Goal: Task Accomplishment & Management: Manage account settings

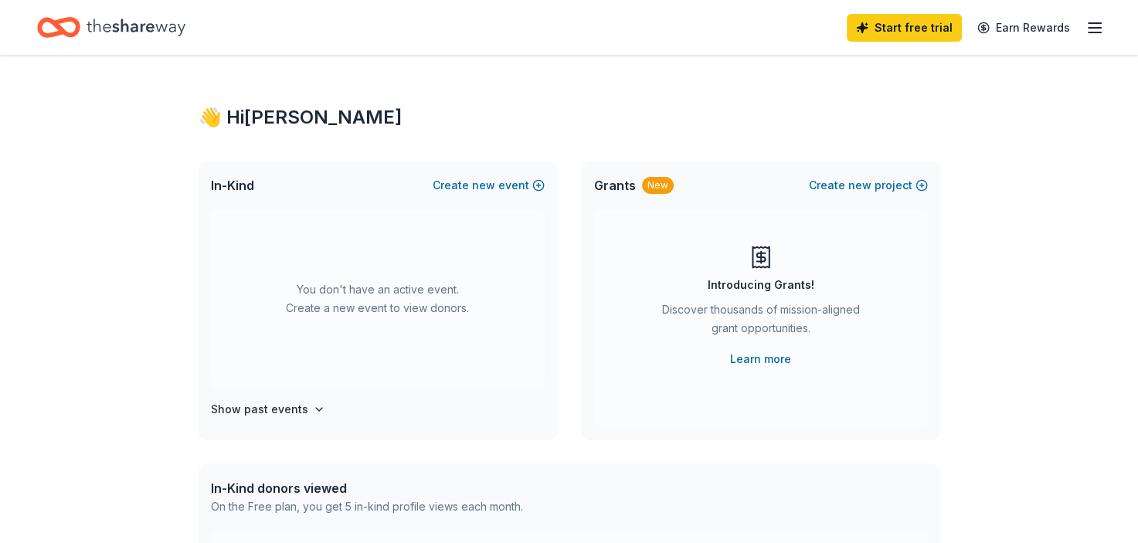
click at [1092, 23] on line "button" at bounding box center [1095, 23] width 12 height 0
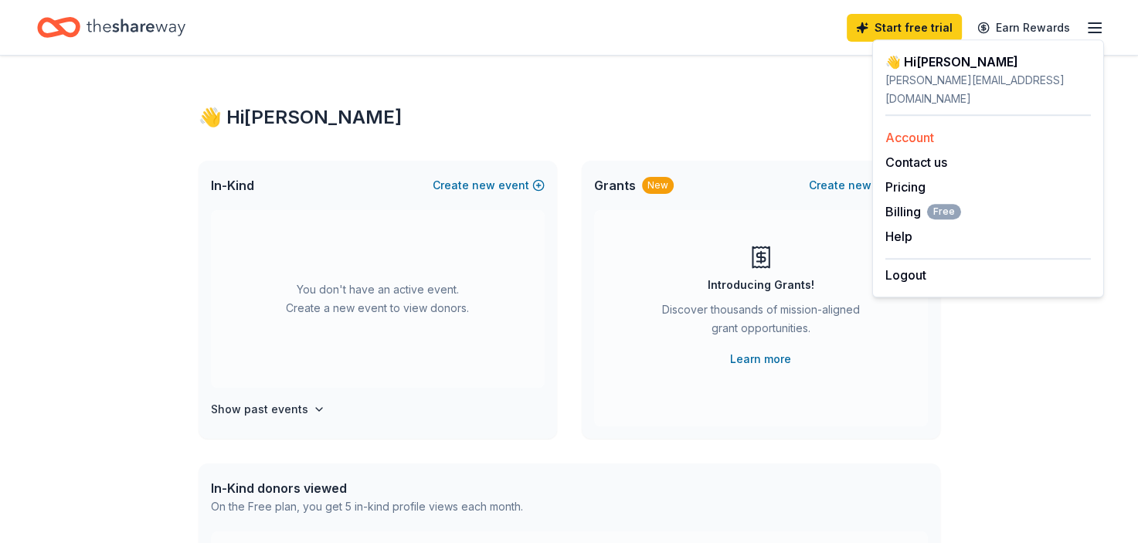
click at [910, 130] on link "Account" at bounding box center [910, 137] width 49 height 15
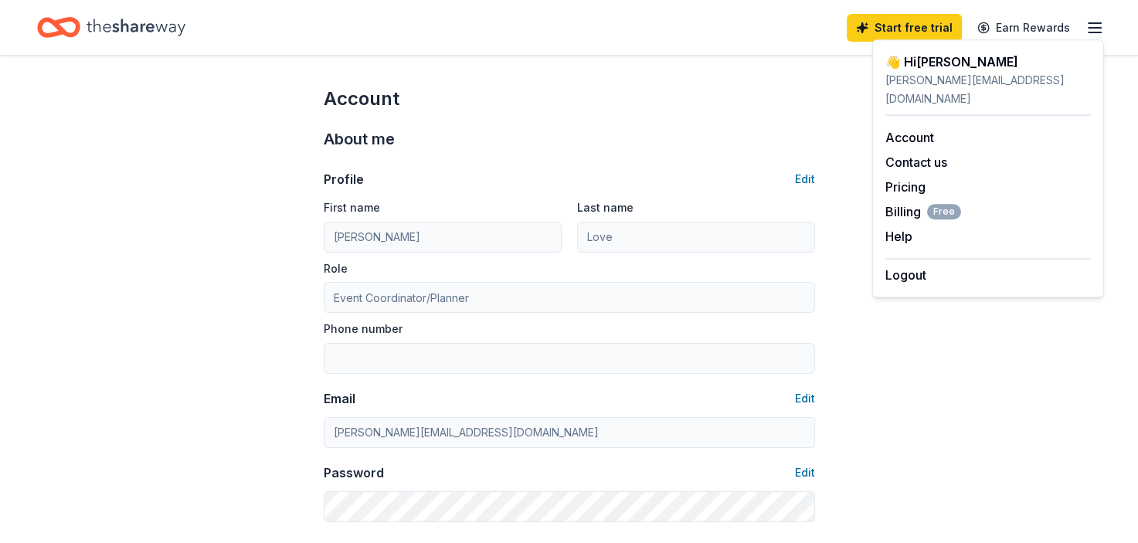
click at [621, 129] on div "About me" at bounding box center [570, 139] width 492 height 25
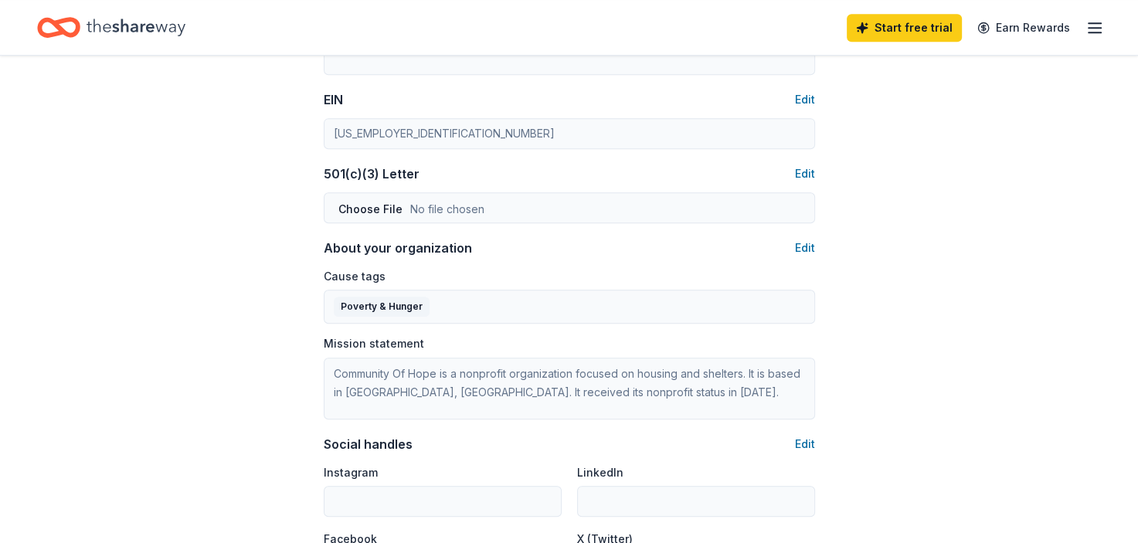
scroll to position [742, 0]
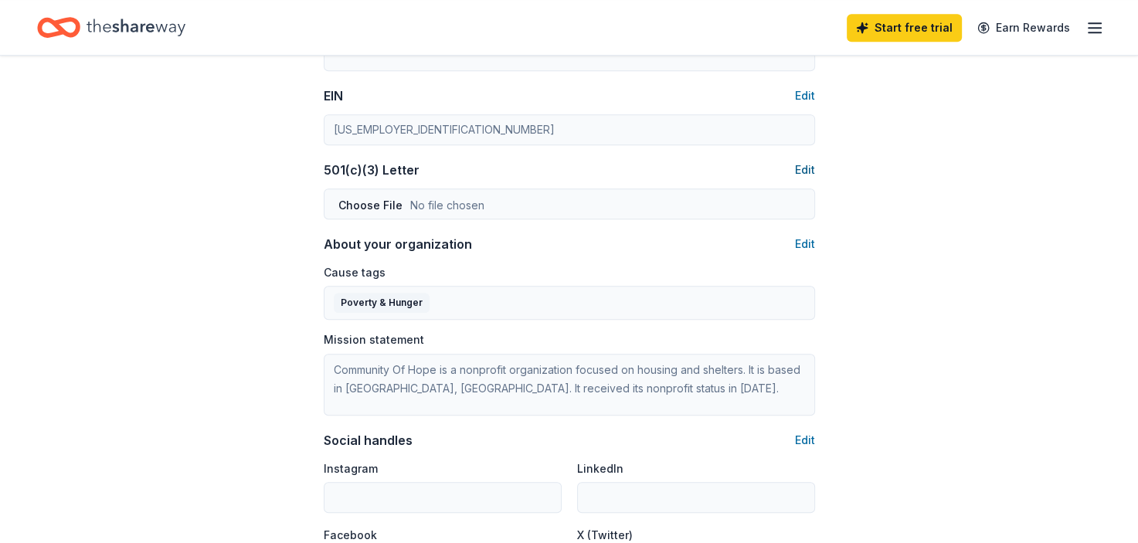
click at [805, 175] on button "Edit" at bounding box center [805, 170] width 20 height 19
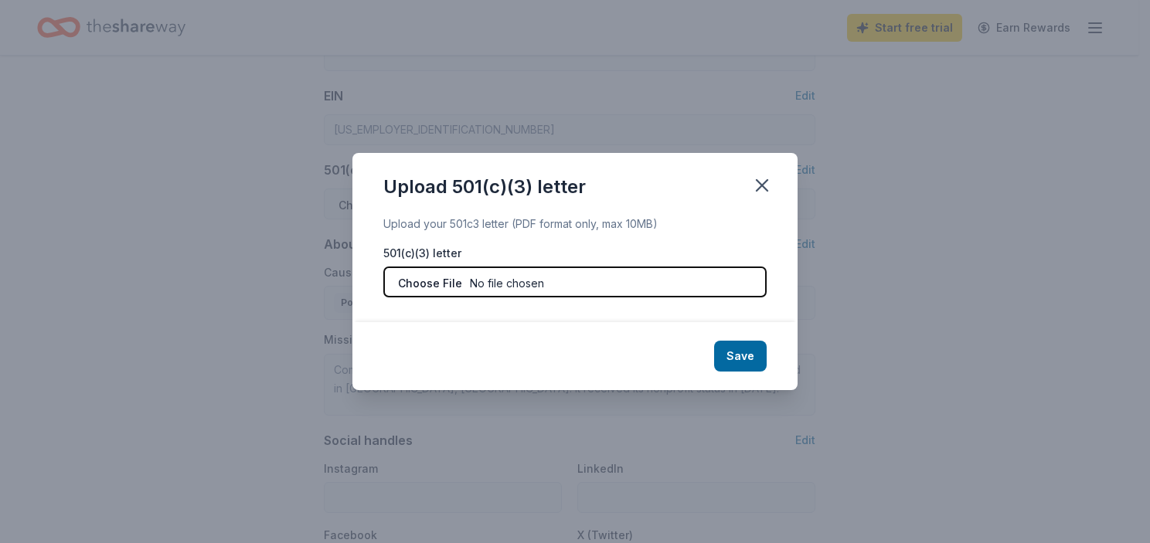
click at [433, 281] on input "file" at bounding box center [574, 282] width 383 height 31
type input "C:\fakepath\501c3forcoh.pdf"
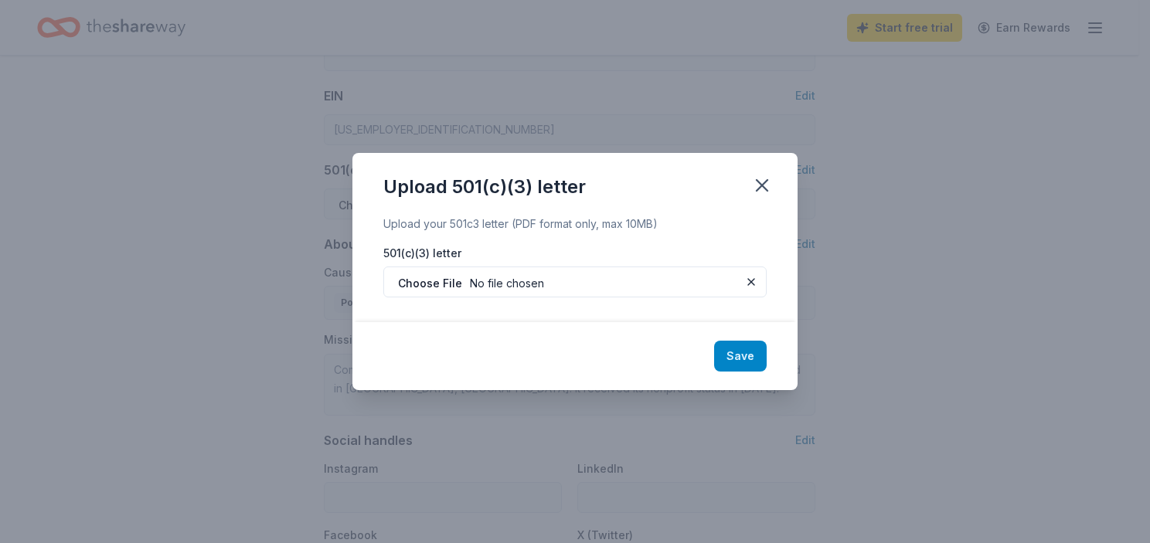
click at [740, 356] on button "Save" at bounding box center [740, 356] width 53 height 31
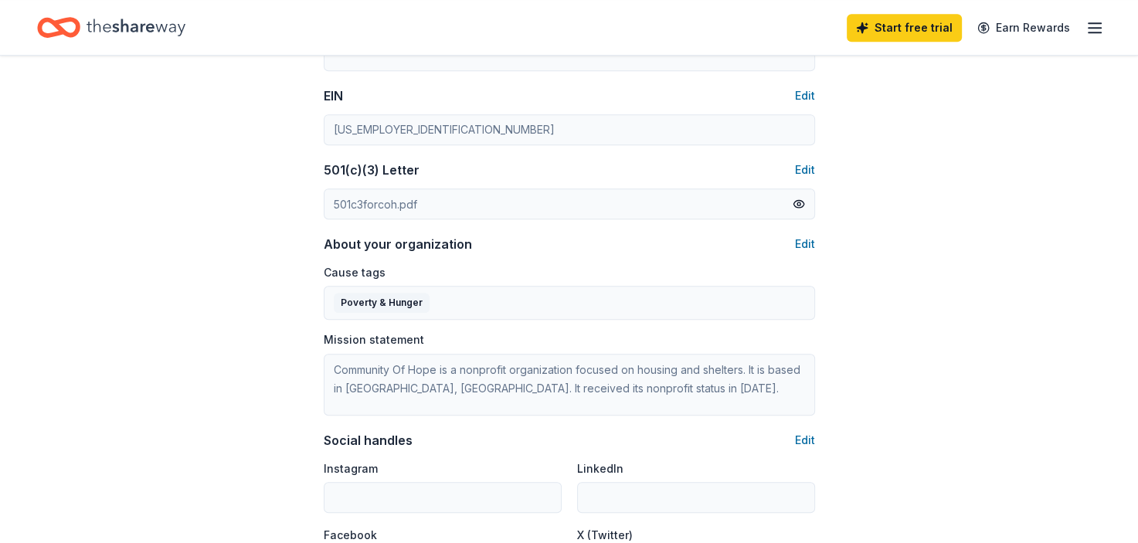
click at [904, 298] on div "Account About me Profile Edit First name Nicole Last name Love Role Event Coord…" at bounding box center [569, 4] width 1138 height 1381
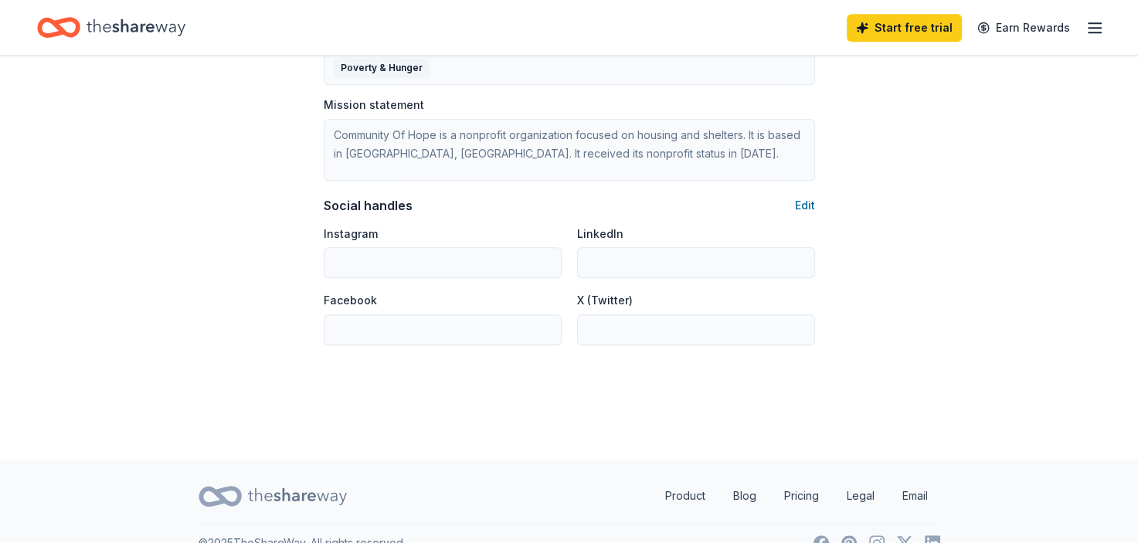
scroll to position [989, 0]
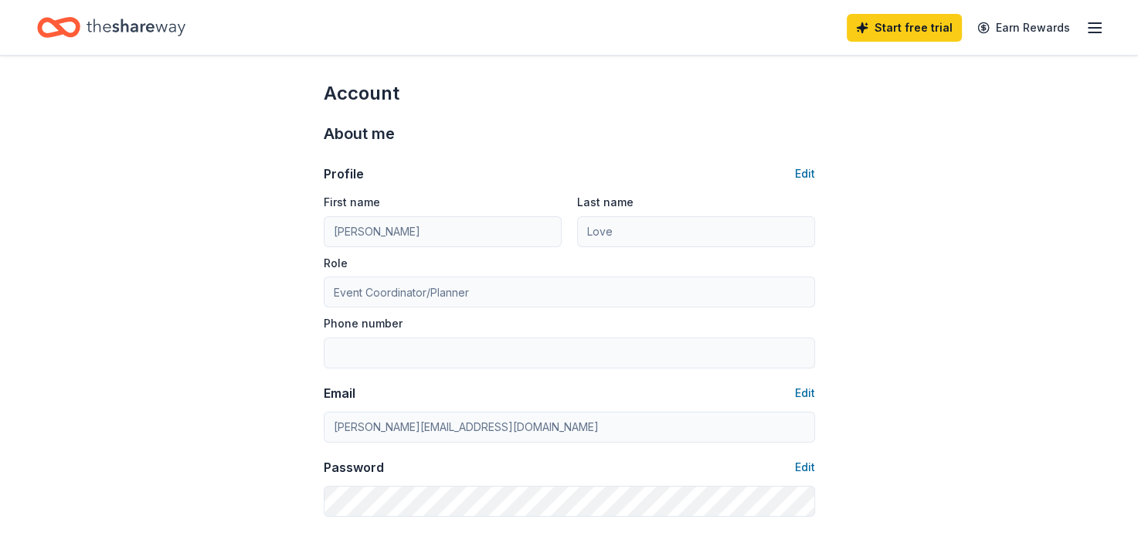
scroll to position [0, 0]
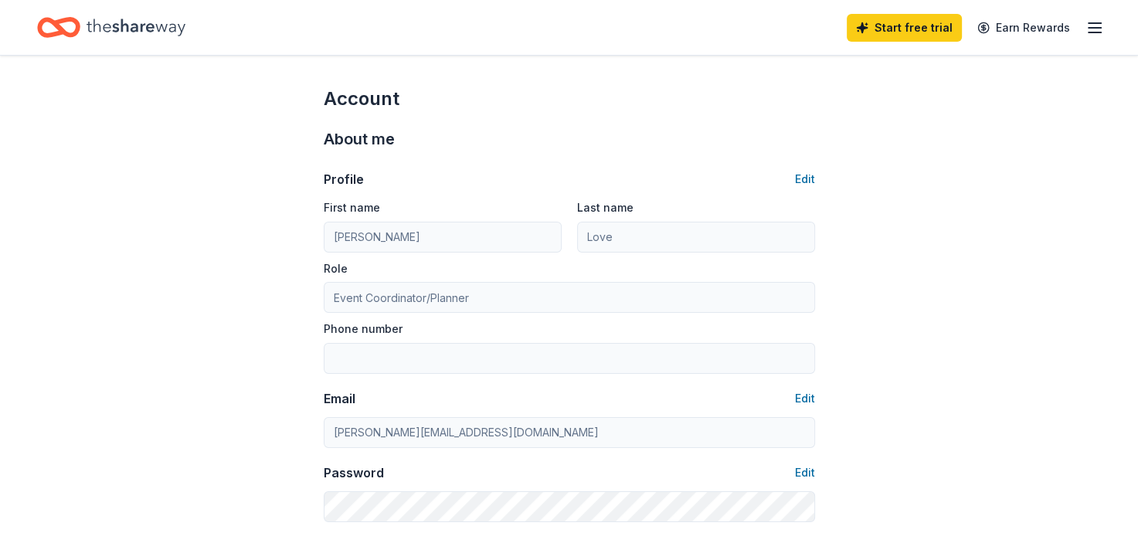
click at [1093, 29] on icon "button" at bounding box center [1095, 28] width 19 height 19
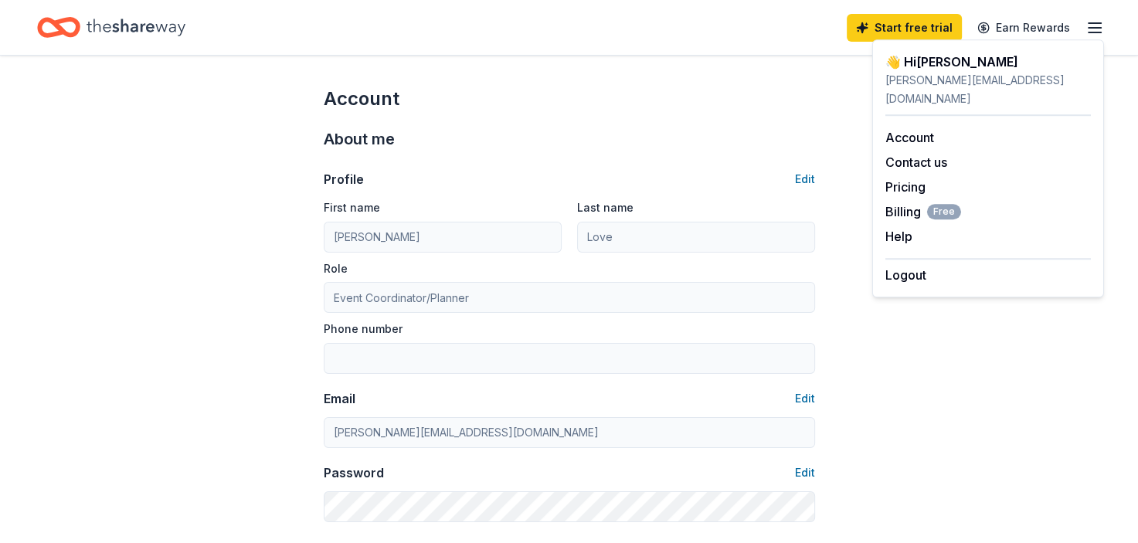
click at [575, 101] on div "Account" at bounding box center [570, 99] width 492 height 25
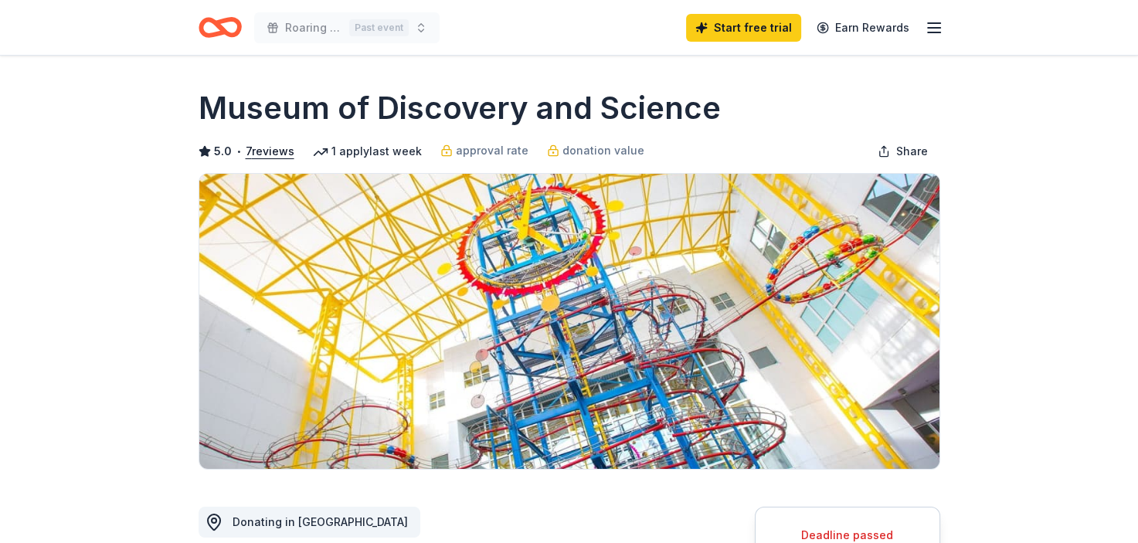
drag, startPoint x: 720, startPoint y: 114, endPoint x: 207, endPoint y: 111, distance: 513.2
click at [207, 111] on div "Museum of Discovery and Science" at bounding box center [570, 108] width 742 height 43
drag, startPoint x: 199, startPoint y: 110, endPoint x: 768, endPoint y: 103, distance: 569.6
click at [768, 103] on div "Museum of Discovery and Science" at bounding box center [570, 108] width 742 height 43
